Goal: Obtain resource: Download file/media

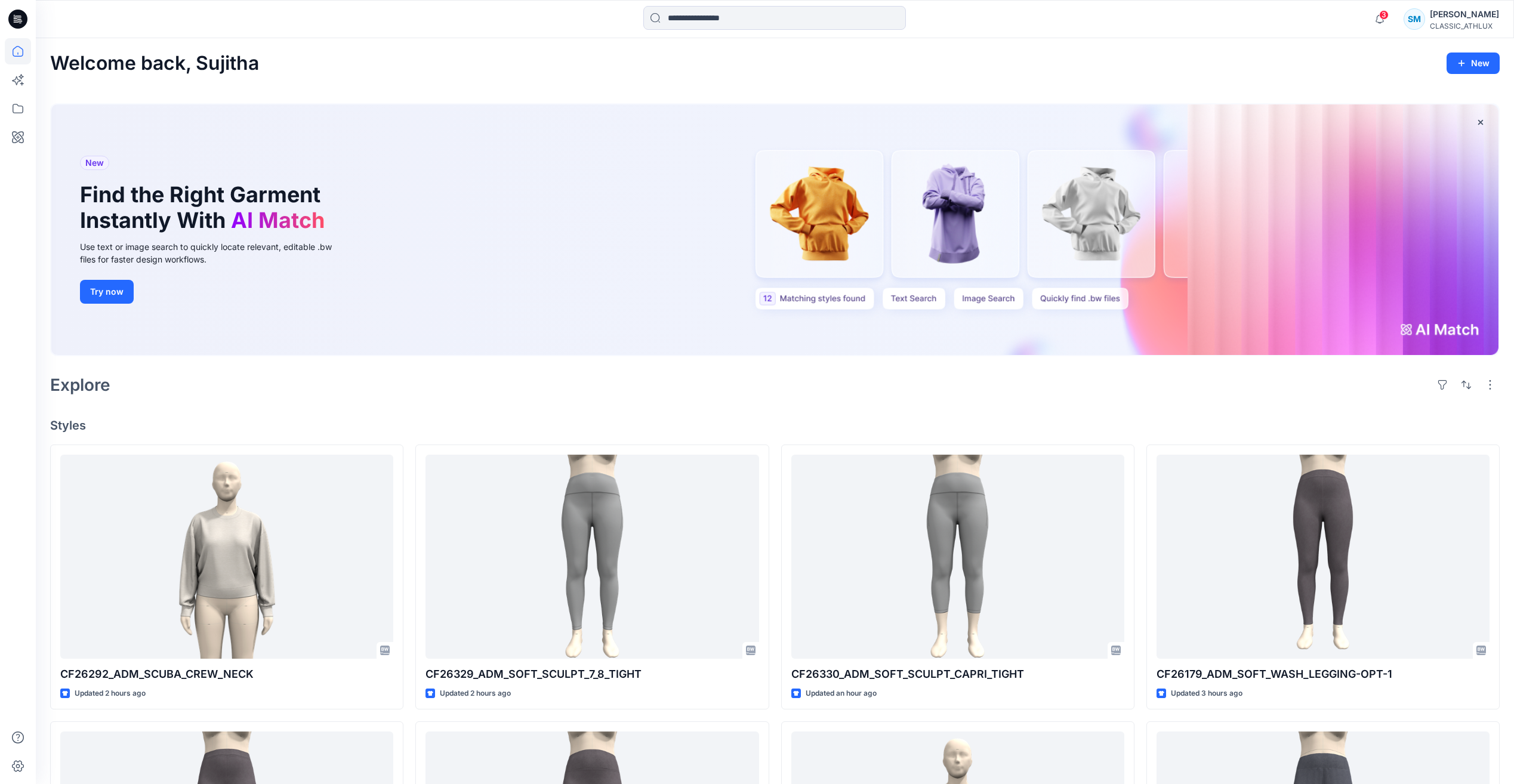
click at [16, 19] on icon at bounding box center [18, 19] width 19 height 19
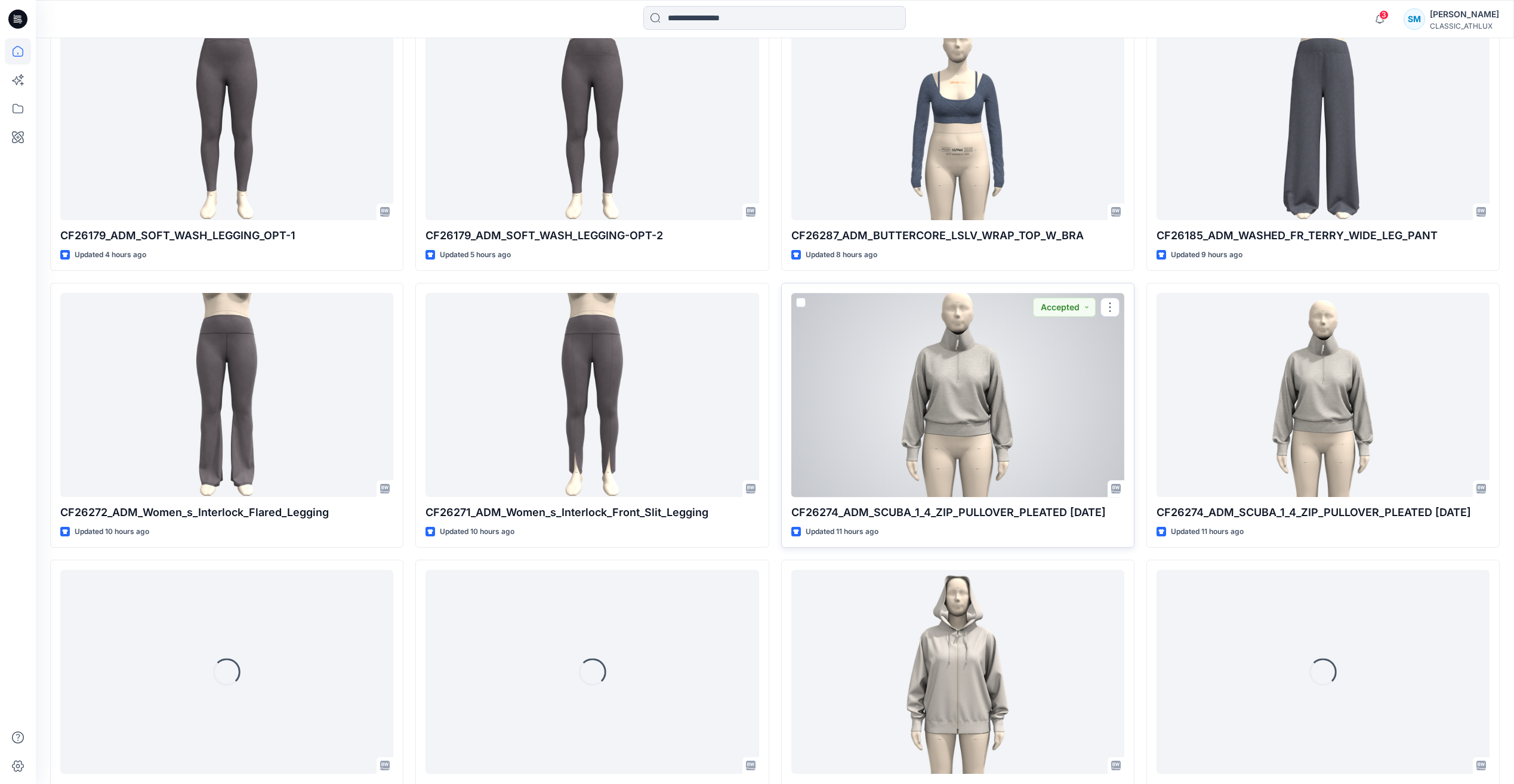
scroll to position [954, 0]
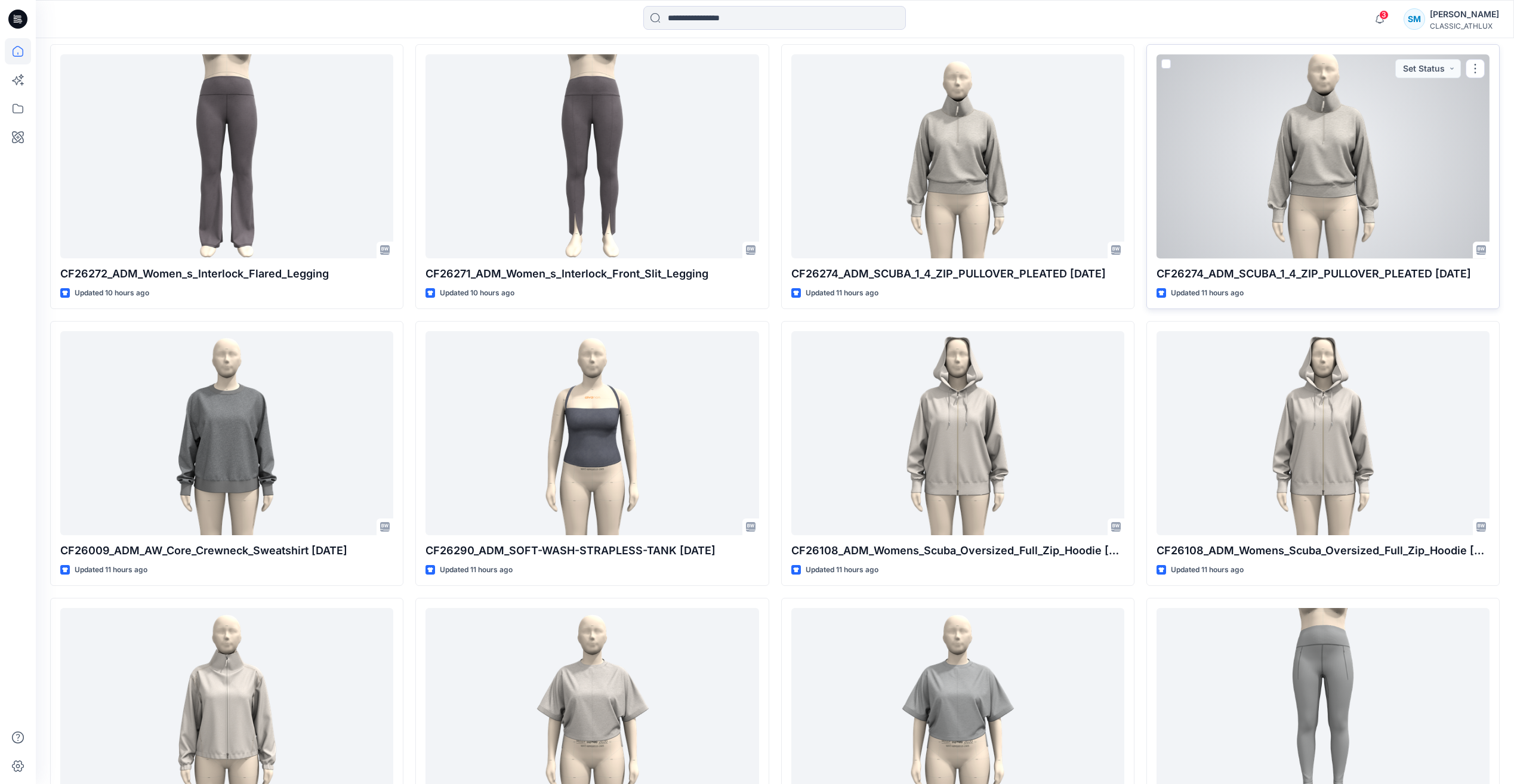
click at [1318, 134] on div at bounding box center [1323, 156] width 333 height 203
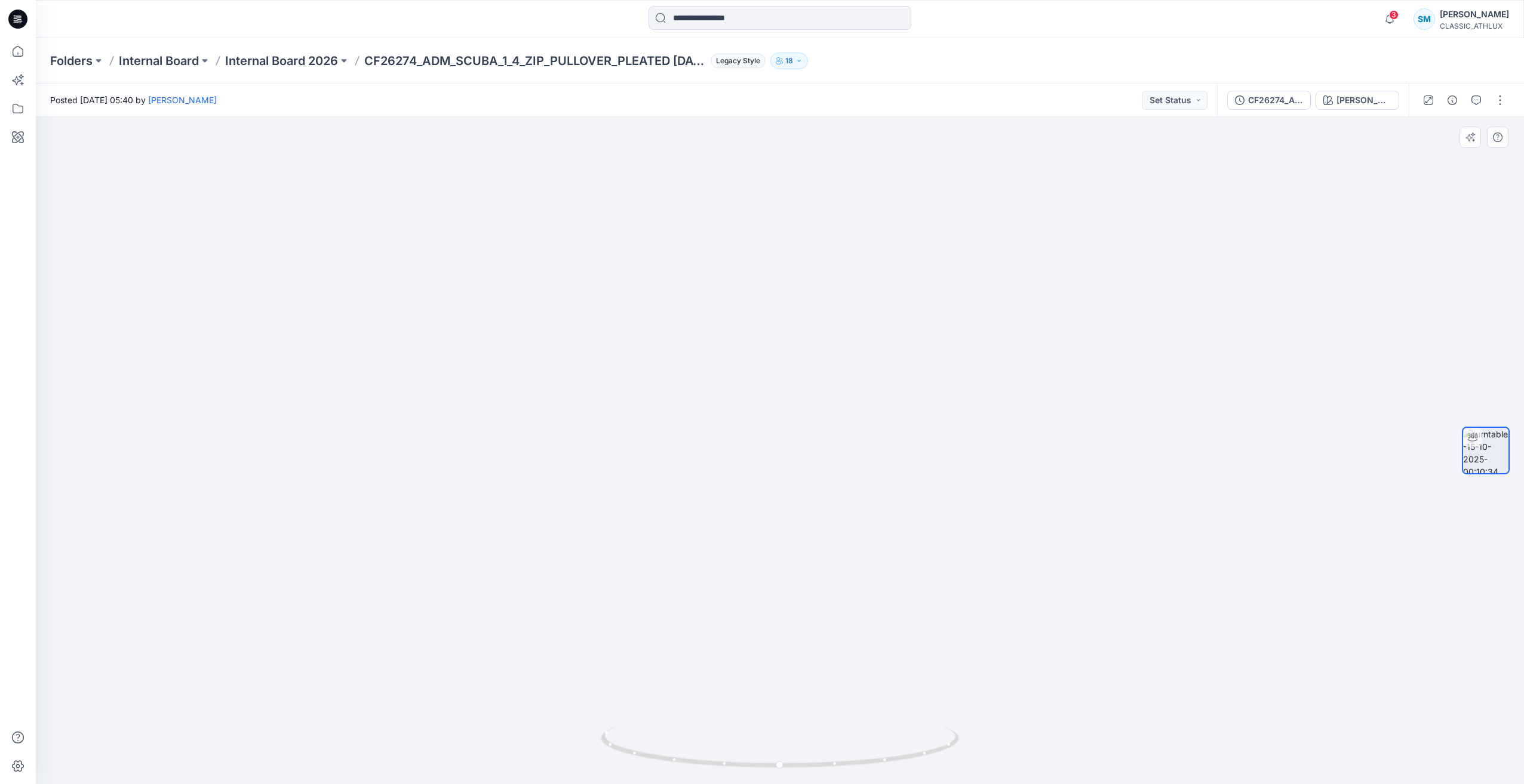
drag, startPoint x: 983, startPoint y: 181, endPoint x: 1023, endPoint y: 194, distance: 42.1
click at [1023, 194] on img at bounding box center [780, 335] width 671 height 898
click at [1152, 214] on div at bounding box center [780, 450] width 1488 height 667
click at [780, 200] on img at bounding box center [780, 333] width 678 height 902
click at [1290, 103] on div "CF26274_ADM_SCUBA_1_4_ZIP_PULLOVER_PLEATED [DATE]" at bounding box center [1276, 100] width 55 height 13
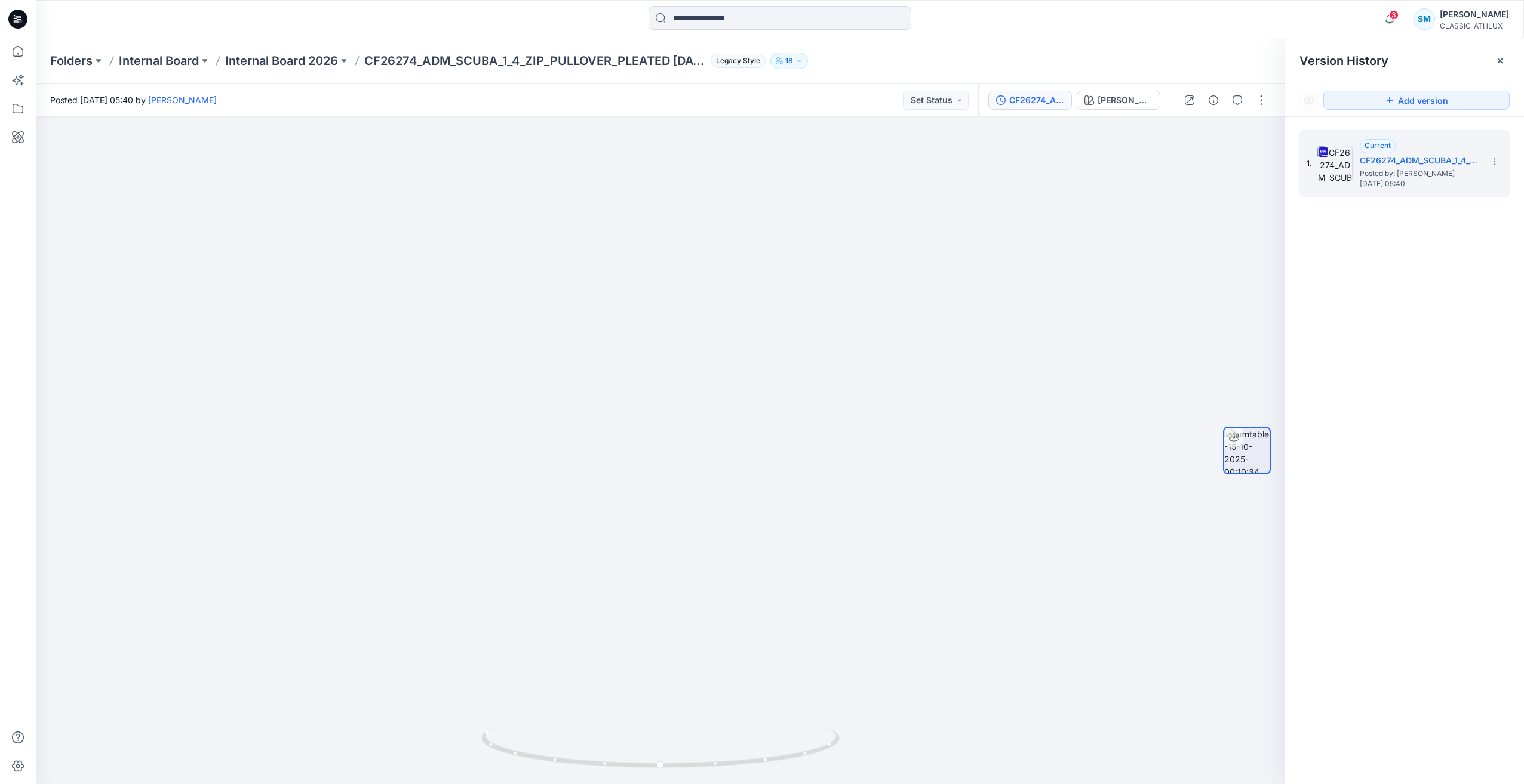
drag, startPoint x: 766, startPoint y: 115, endPoint x: 770, endPoint y: 111, distance: 5.7
click at [766, 115] on div "Posted Wednesday, October 15, 2025 05:40 by Chantal Athlux Set Status" at bounding box center [507, 100] width 942 height 33
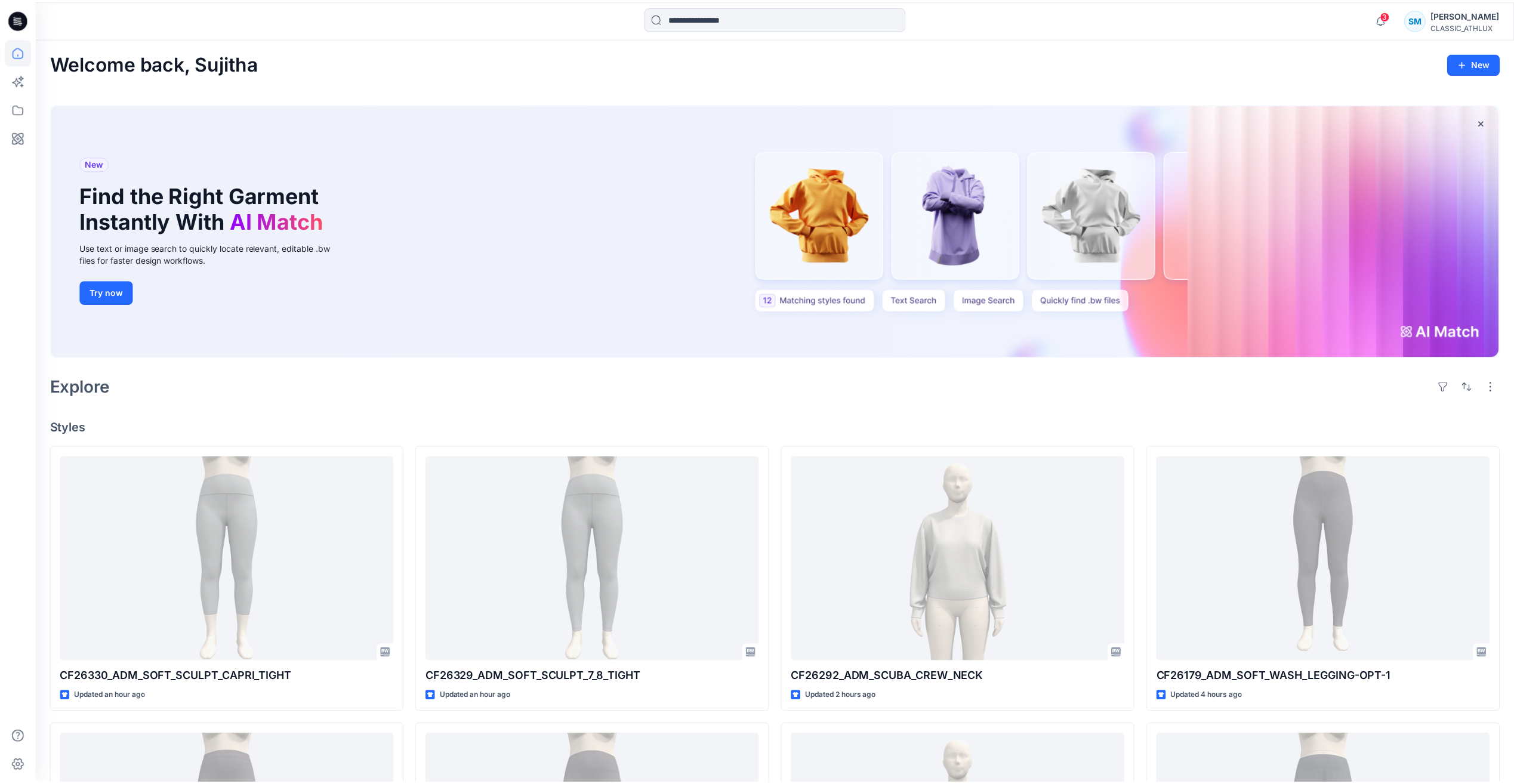
scroll to position [954, 0]
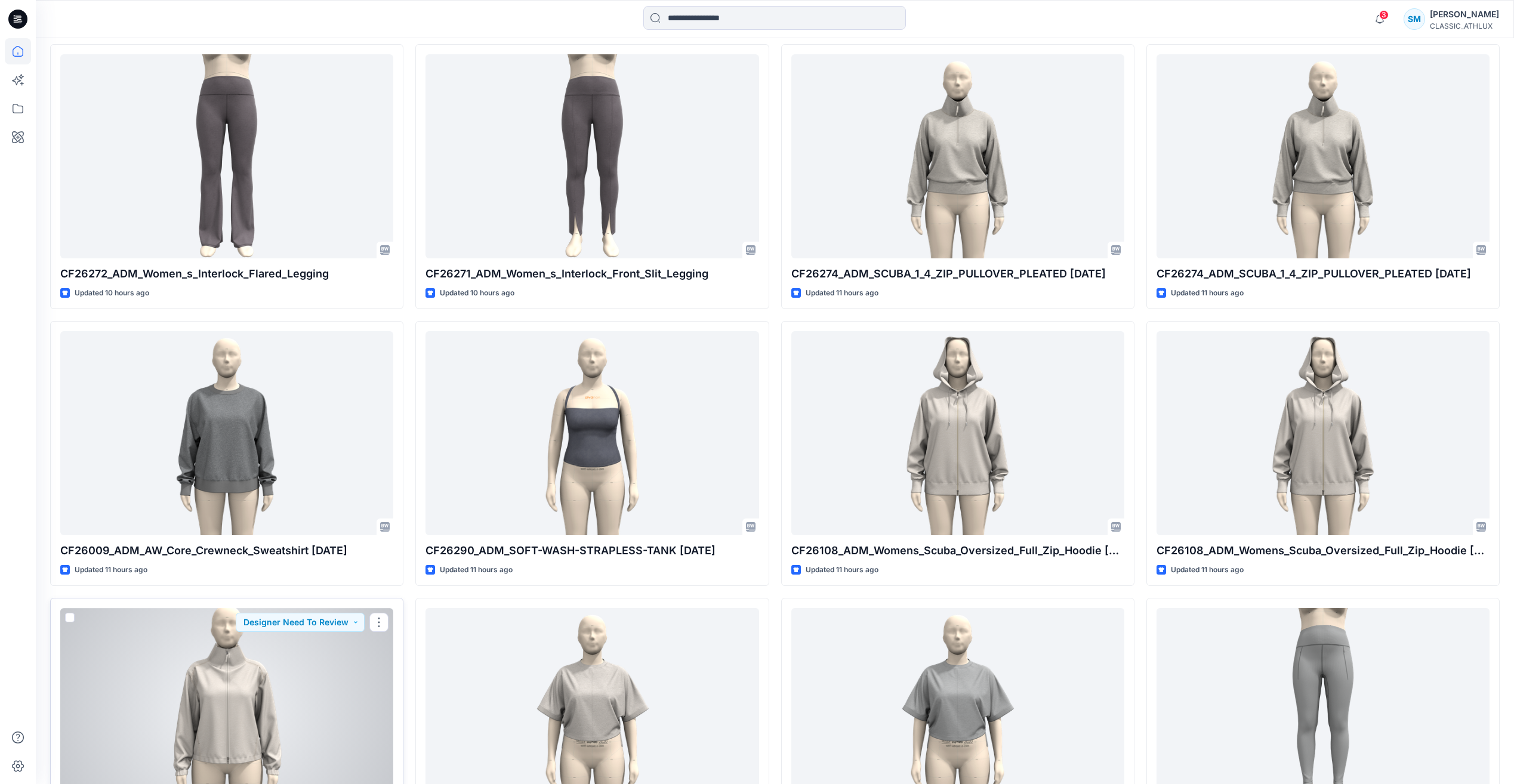
click at [307, 694] on div at bounding box center [227, 709] width 333 height 203
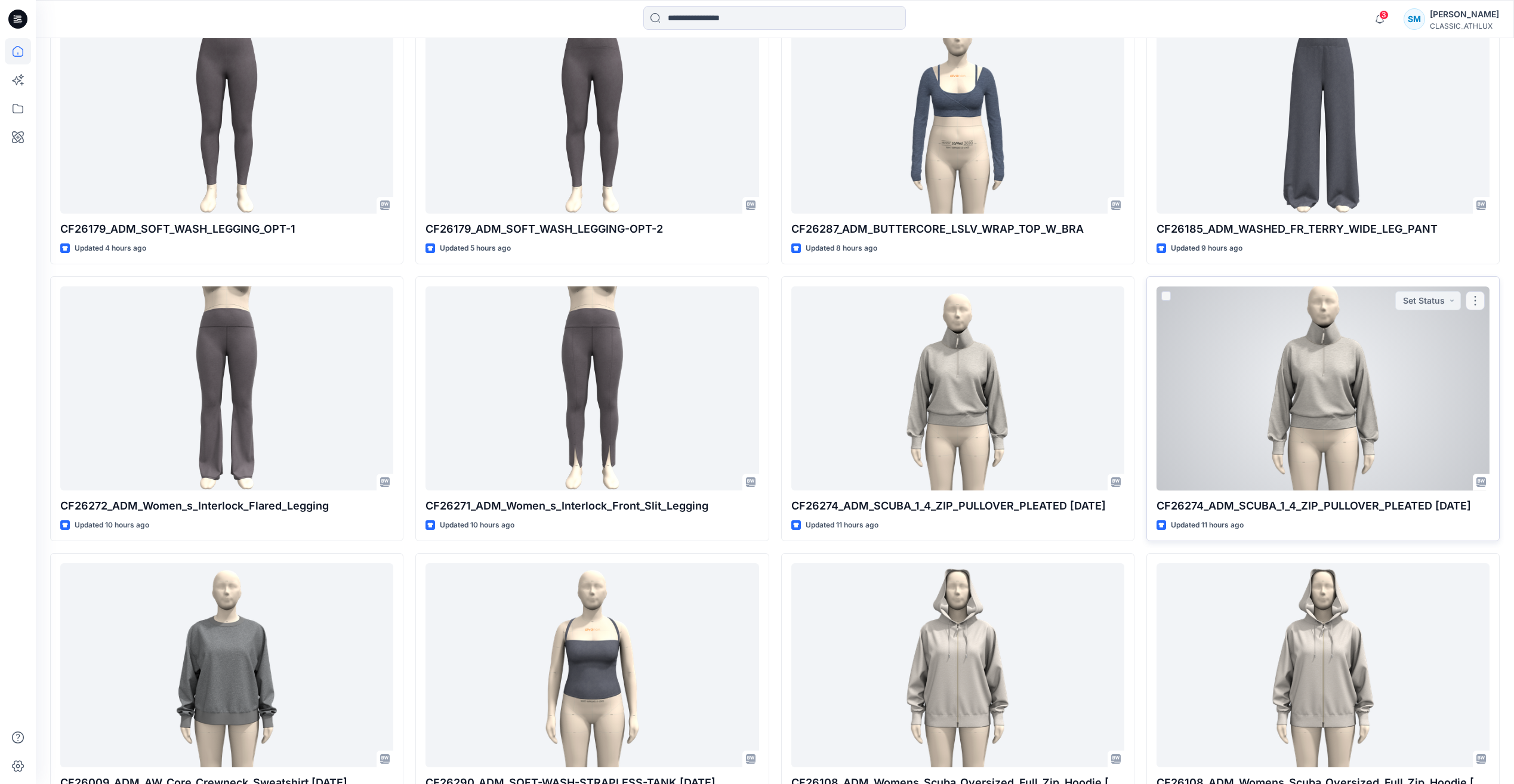
scroll to position [716, 0]
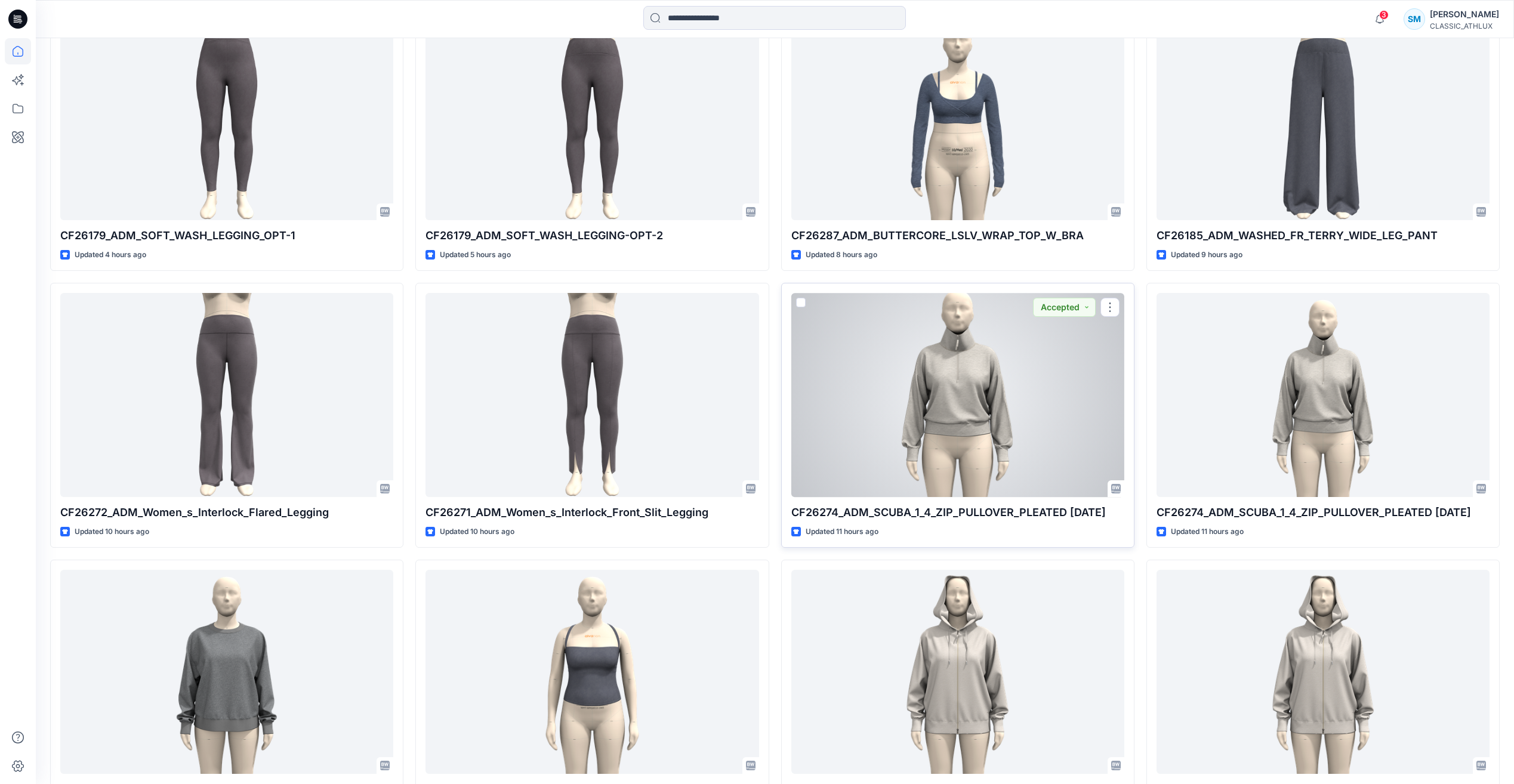
click at [1069, 402] on div at bounding box center [958, 394] width 333 height 203
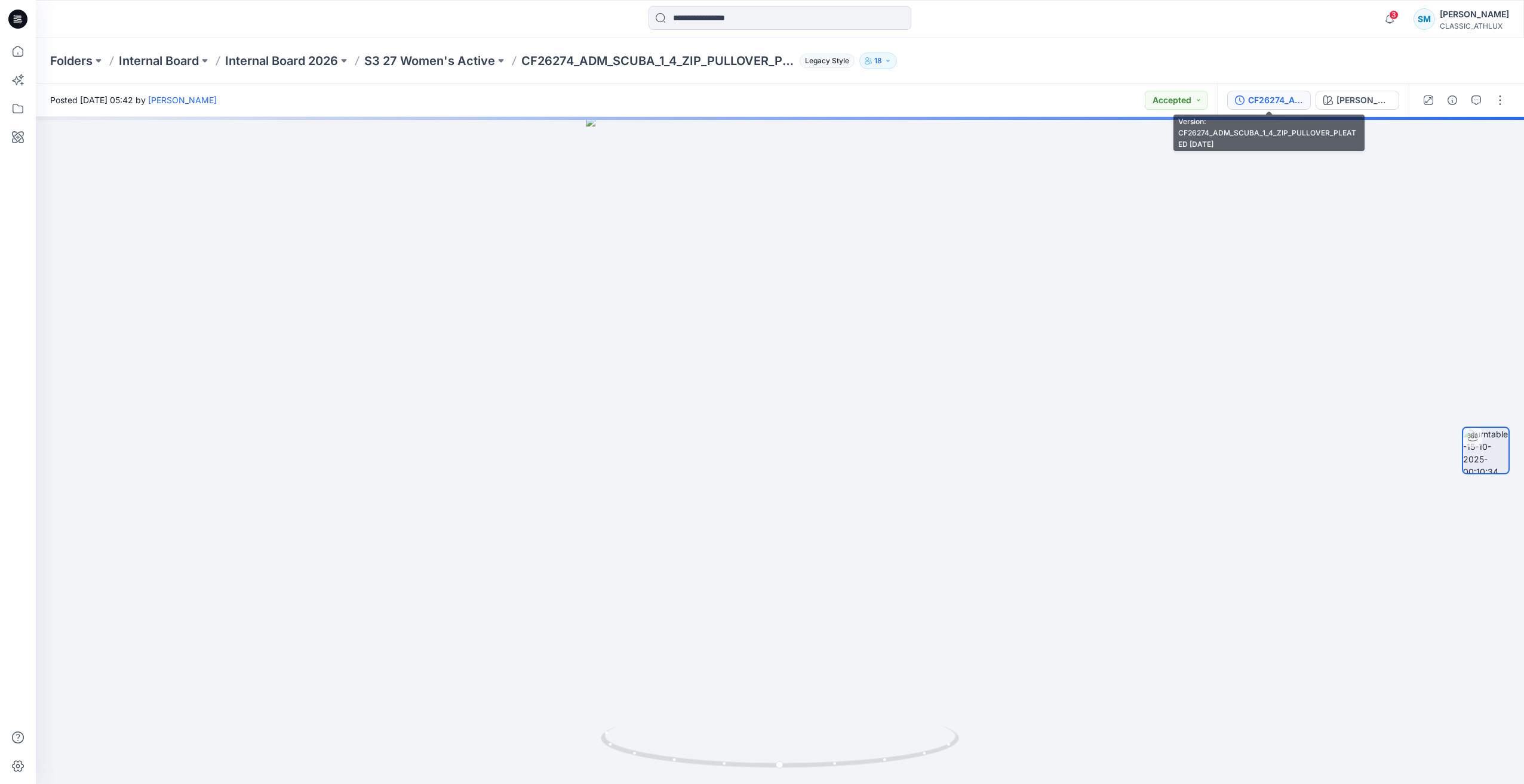
click at [1266, 103] on div "CF26274_ADM_SCUBA_1_4_ZIP_PULLOVER_PLEATED [DATE]" at bounding box center [1276, 100] width 55 height 13
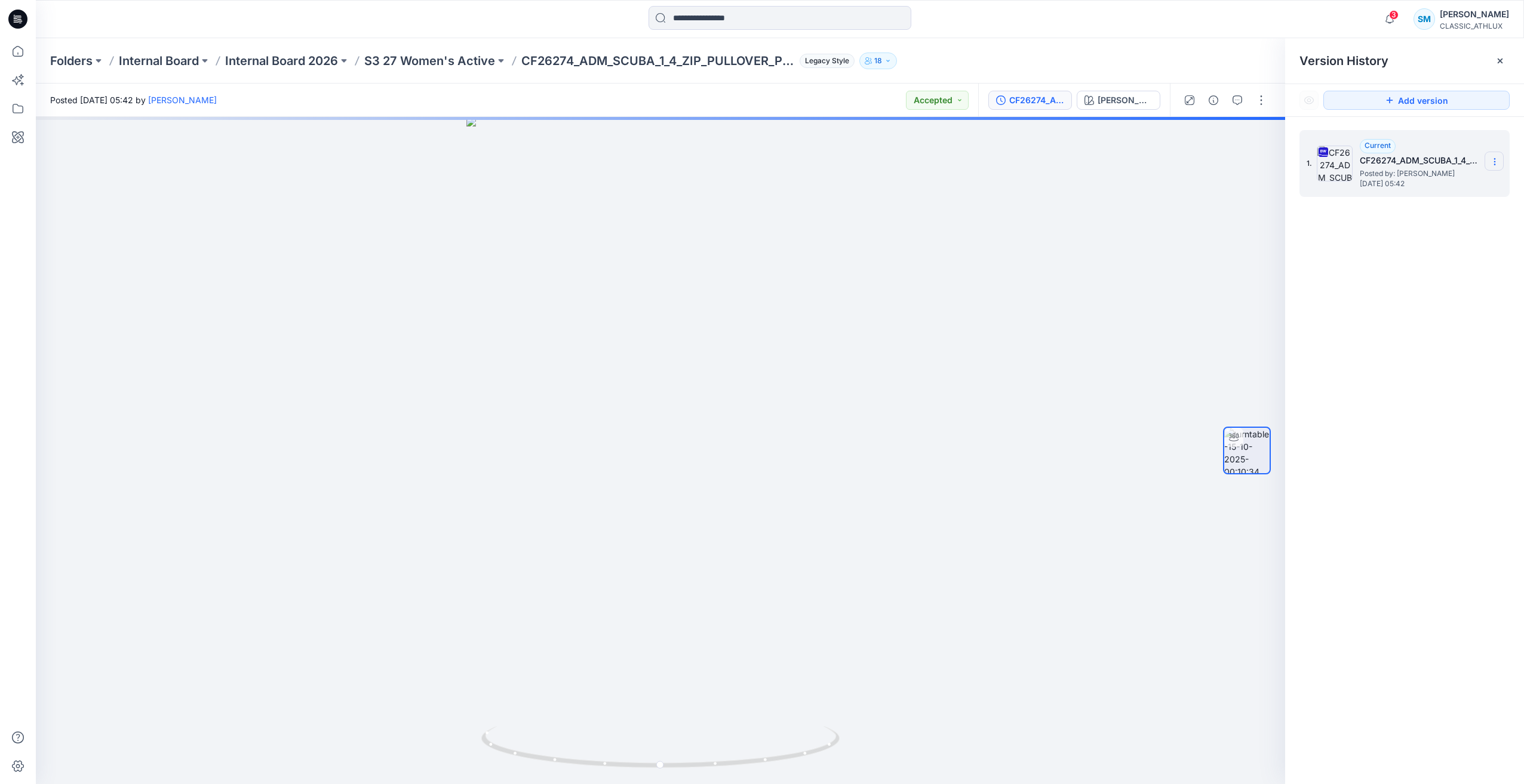
click at [1496, 164] on icon at bounding box center [1494, 162] width 9 height 9
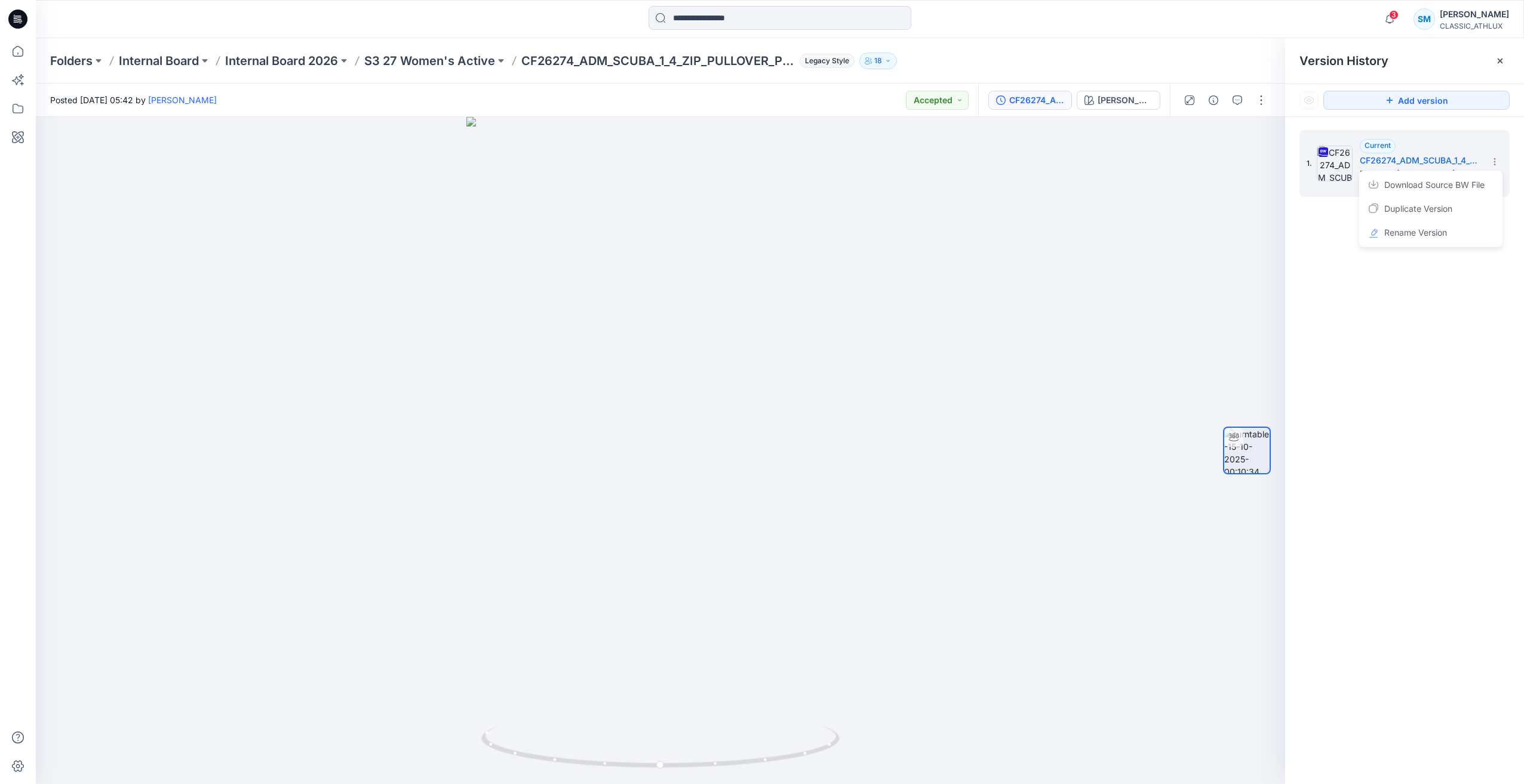
drag, startPoint x: 1408, startPoint y: 235, endPoint x: 1470, endPoint y: 255, distance: 65.1
click at [1470, 255] on div "1. Current CF26274_ADM_SCUBA_1_4_ZIP_PULLOVER_PLEATED 12OCT25 Posted by: Chanta…" at bounding box center [1405, 459] width 239 height 684
drag, startPoint x: 1470, startPoint y: 255, endPoint x: 1439, endPoint y: 329, distance: 80.2
click at [1438, 336] on div "1. Current CF26274_ADM_SCUBA_1_4_ZIP_PULLOVER_PLEATED 12OCT25 Posted by: Chanta…" at bounding box center [1405, 459] width 239 height 684
click at [1493, 163] on icon at bounding box center [1494, 162] width 9 height 9
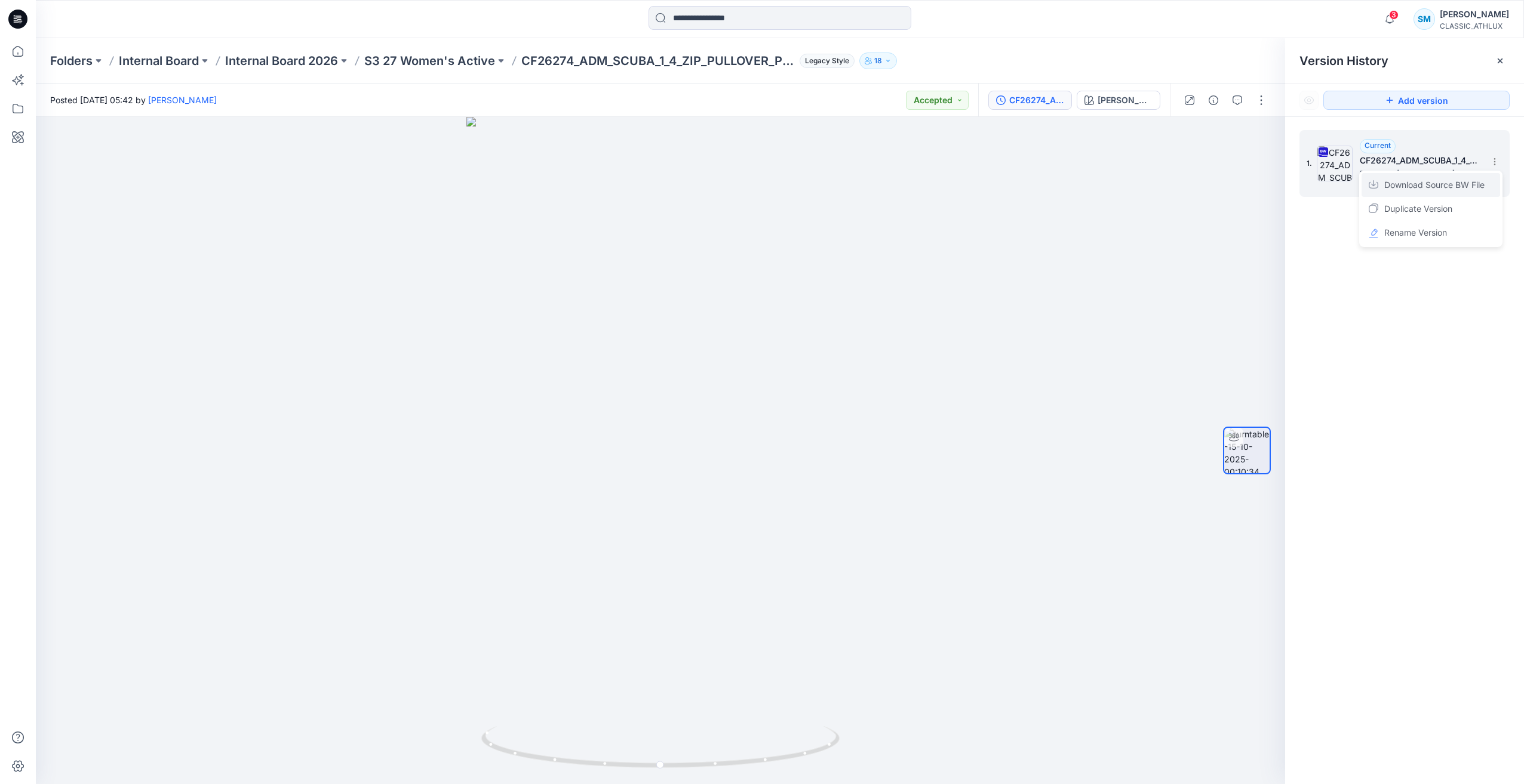
click at [1429, 188] on span "Download Source BW File" at bounding box center [1434, 185] width 101 height 14
